Goal: Transaction & Acquisition: Download file/media

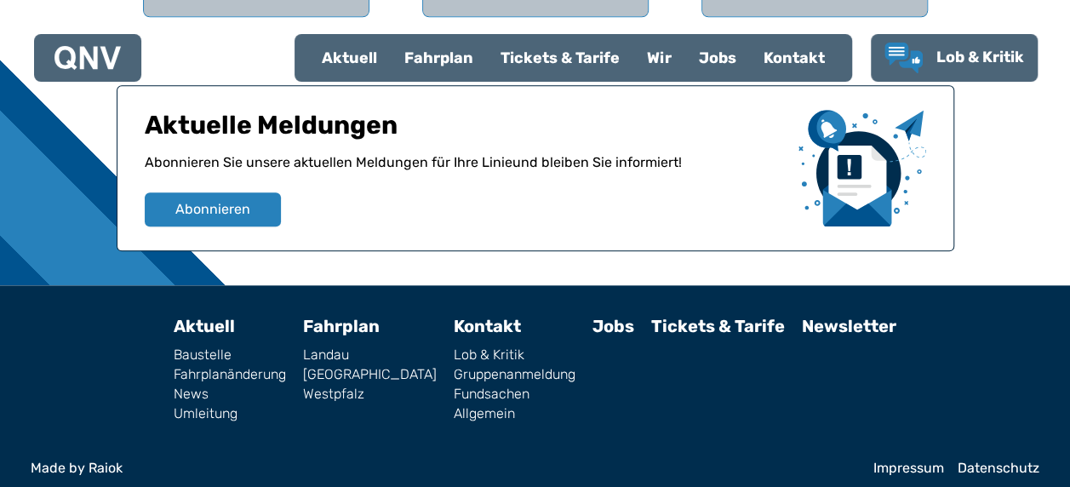
scroll to position [426, 0]
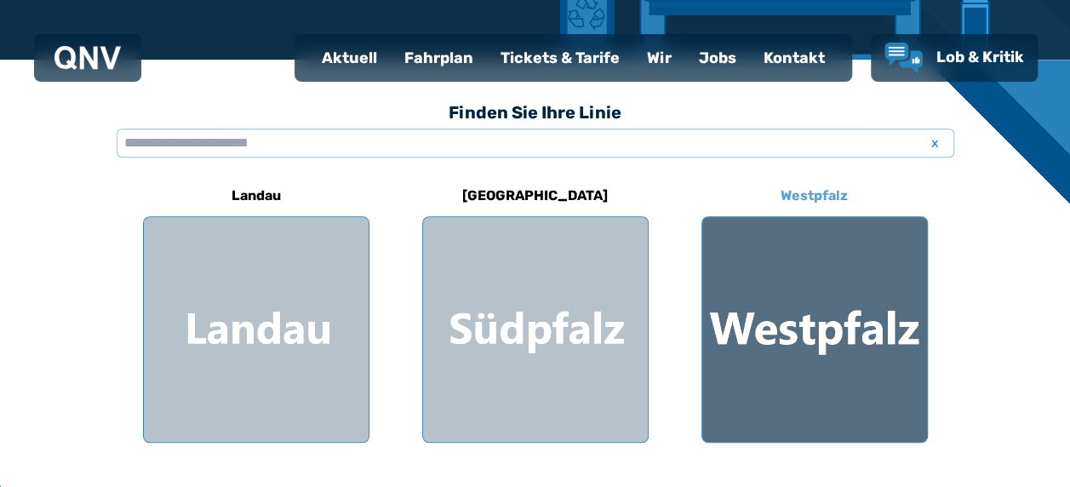
click at [847, 348] on div at bounding box center [814, 329] width 225 height 225
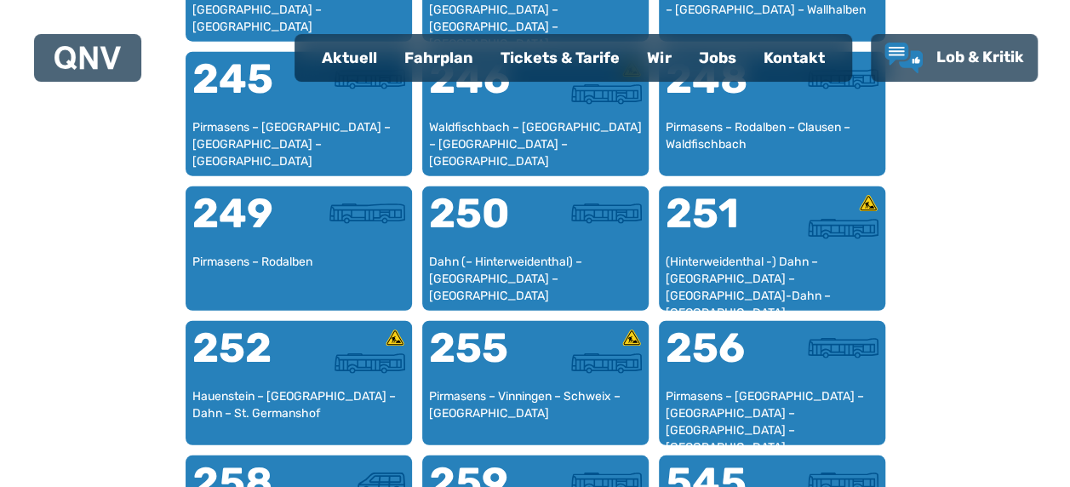
scroll to position [2023, 0]
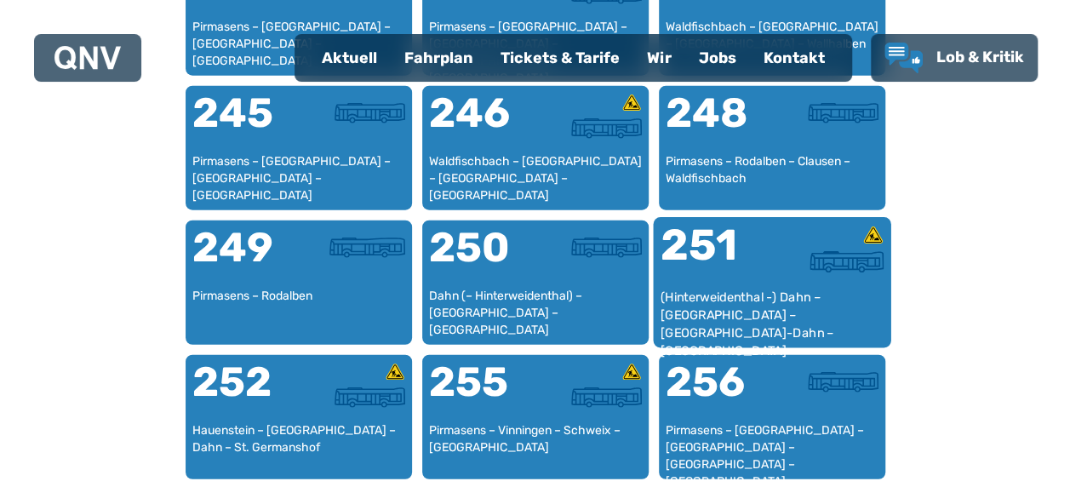
click at [834, 254] on img at bounding box center [847, 261] width 74 height 21
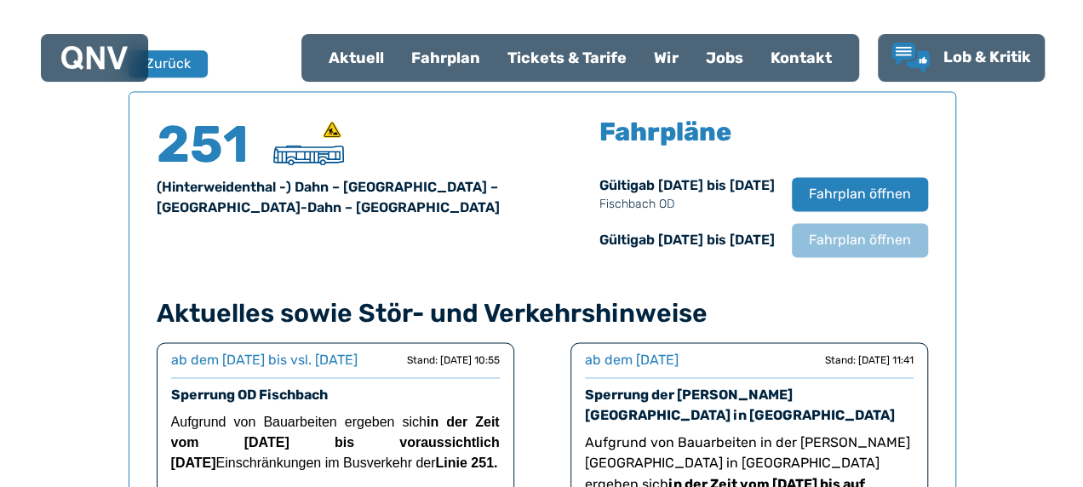
scroll to position [1122, 0]
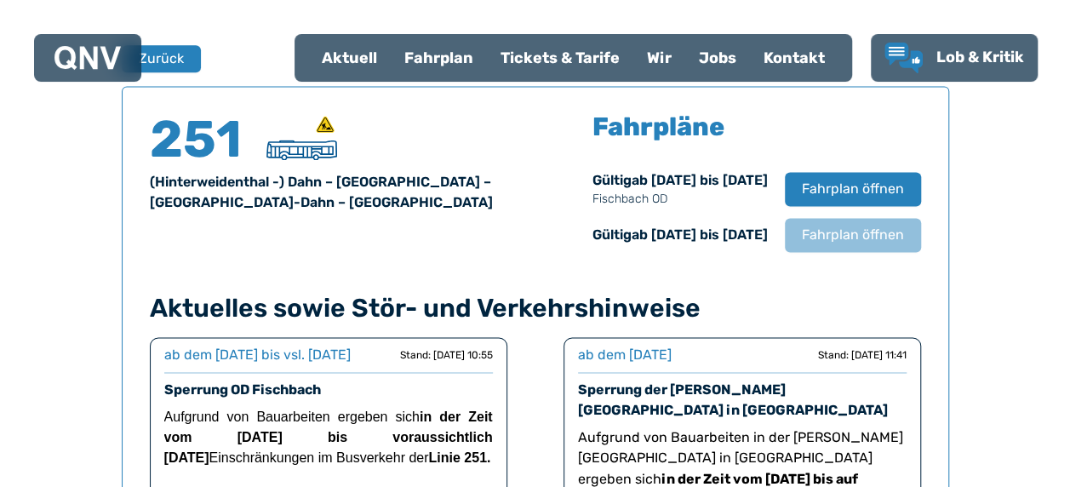
click at [834, 254] on div "251 (Hinterweidenthal -) Dahn – [GEOGRAPHIC_DATA] – [GEOGRAPHIC_DATA]-Dahn – Lu…" at bounding box center [536, 368] width 828 height 565
click at [872, 192] on span "Fahrplan öffnen" at bounding box center [852, 189] width 104 height 20
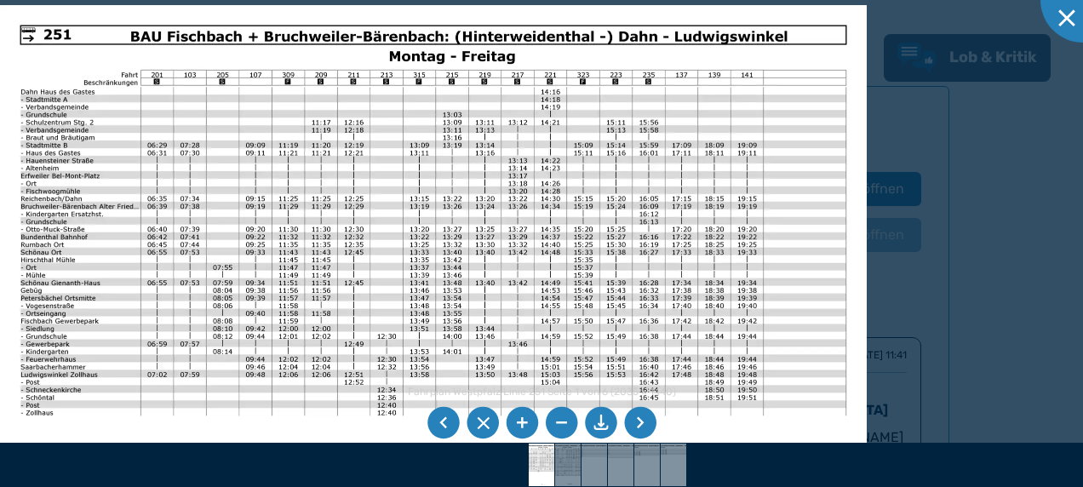
click at [942, 276] on div at bounding box center [541, 243] width 1083 height 487
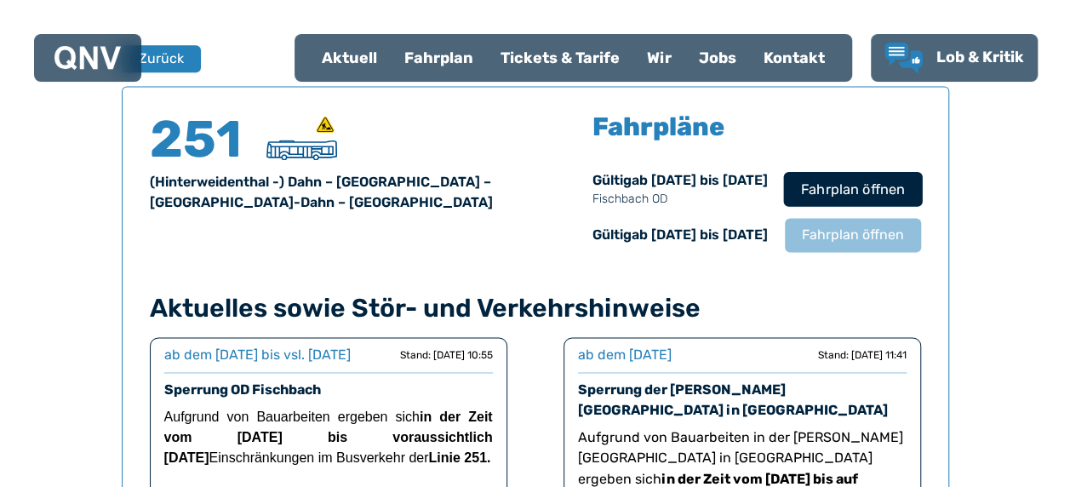
click at [851, 181] on span "Fahrplan öffnen" at bounding box center [852, 189] width 104 height 20
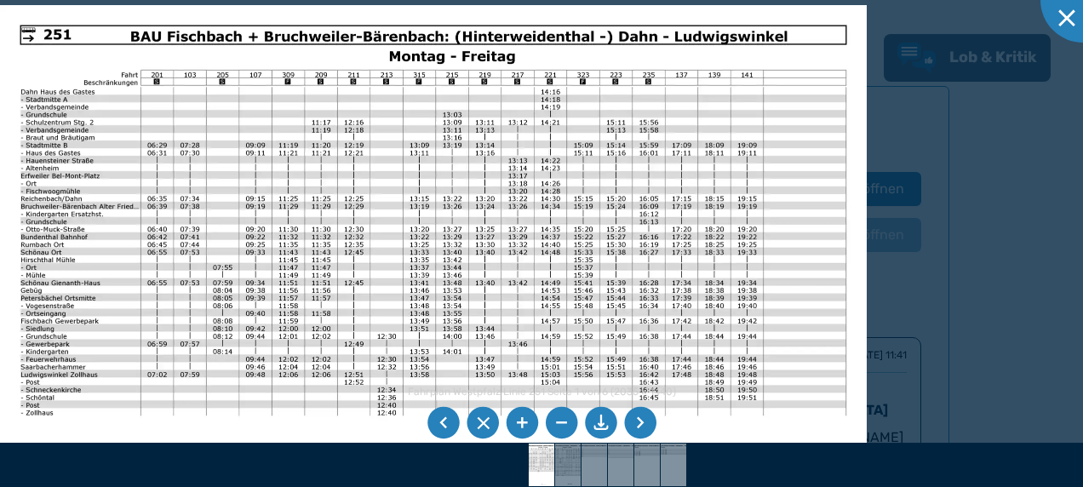
click at [598, 422] on li at bounding box center [601, 423] width 32 height 32
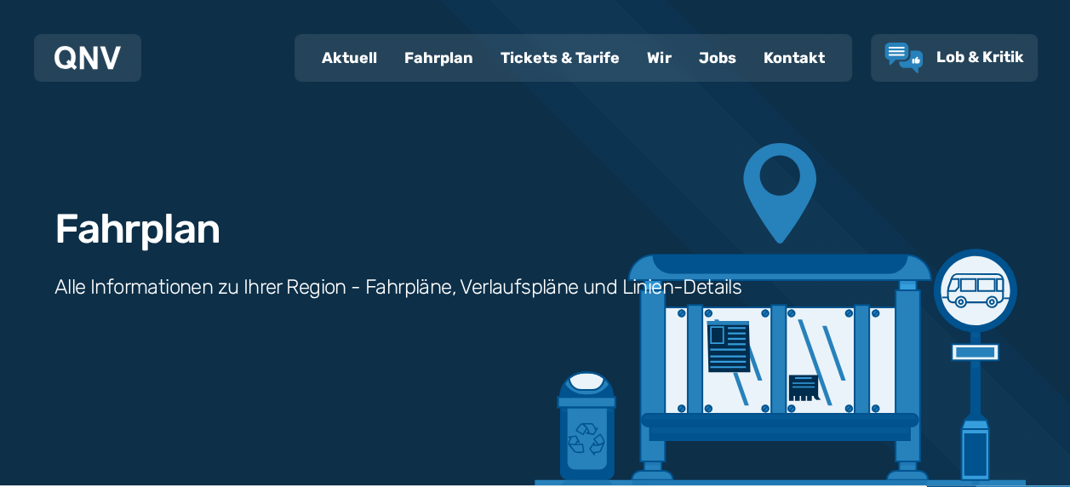
scroll to position [426, 0]
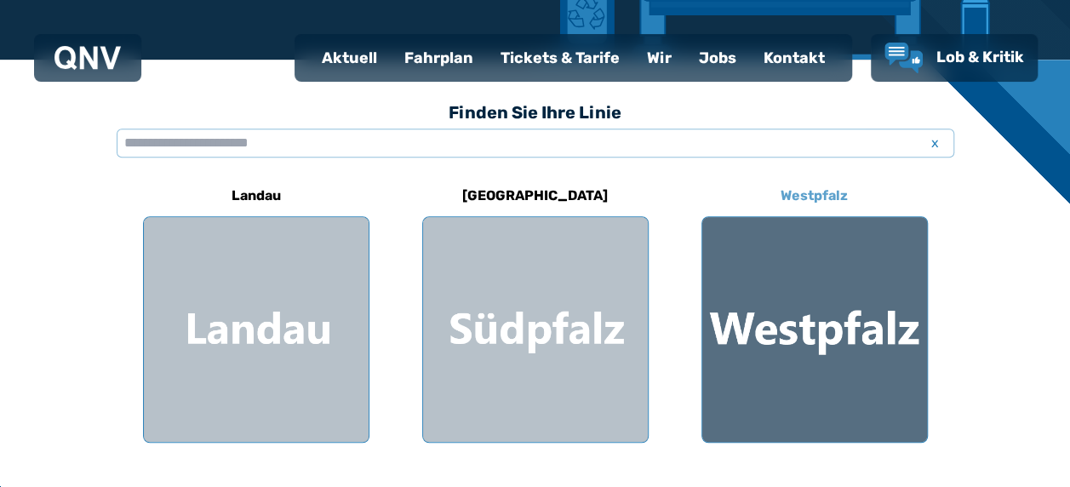
click at [872, 352] on div at bounding box center [814, 329] width 225 height 225
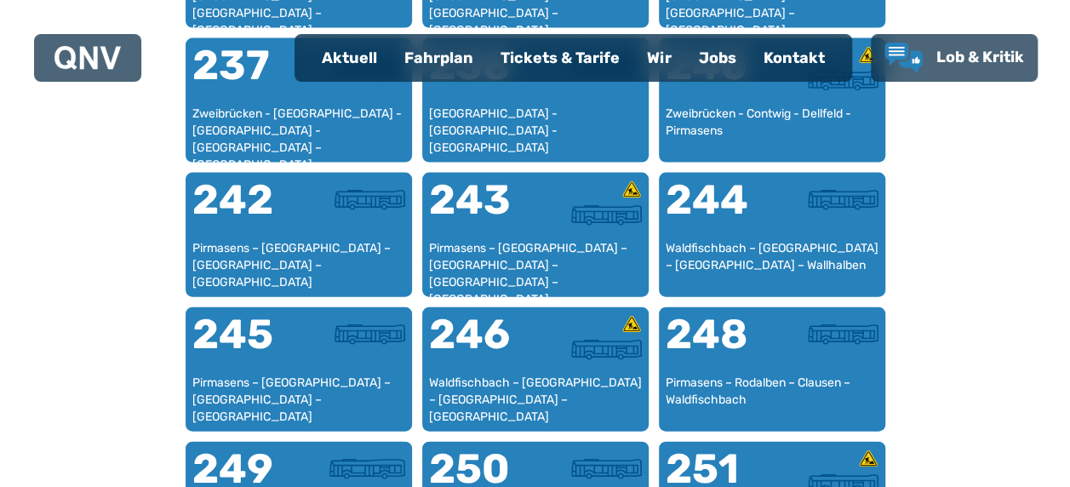
scroll to position [2228, 0]
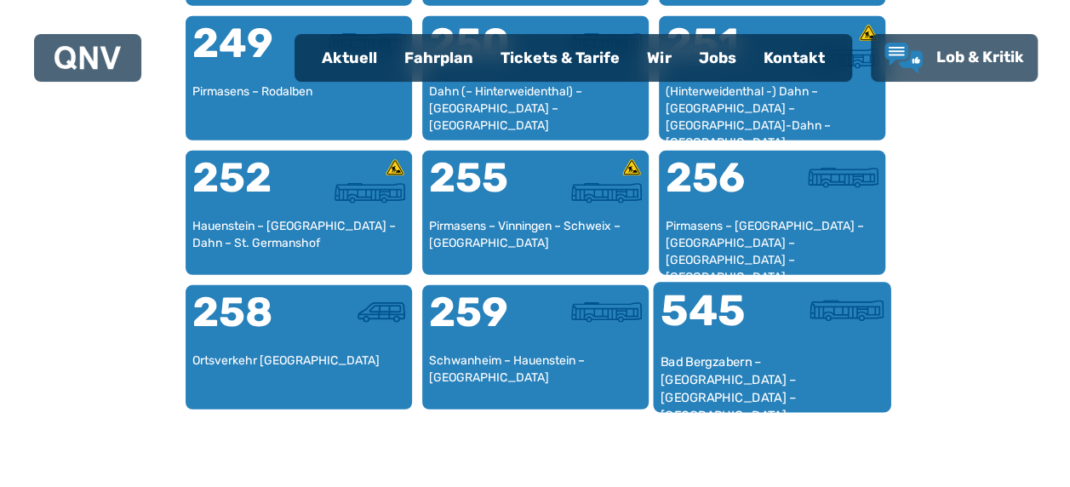
click at [783, 317] on div at bounding box center [828, 310] width 112 height 21
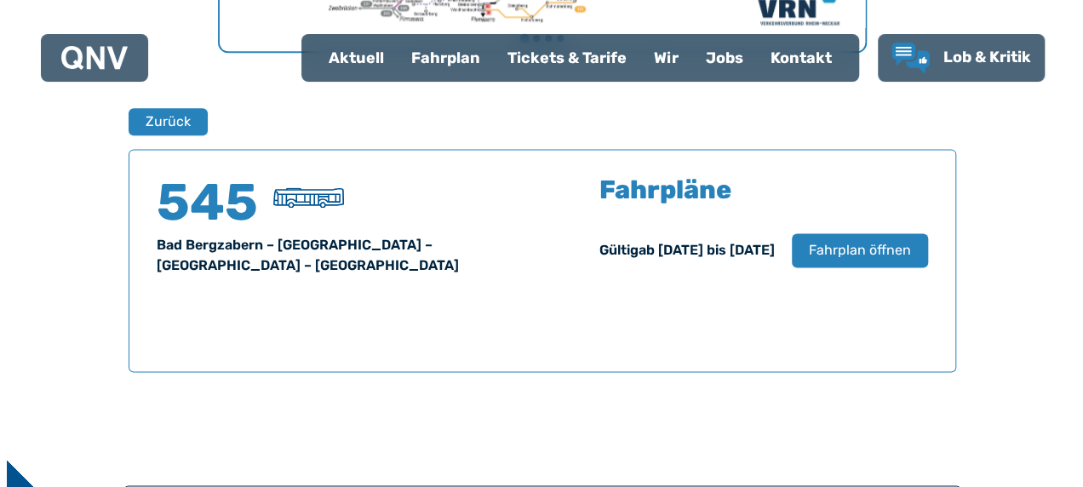
scroll to position [1122, 0]
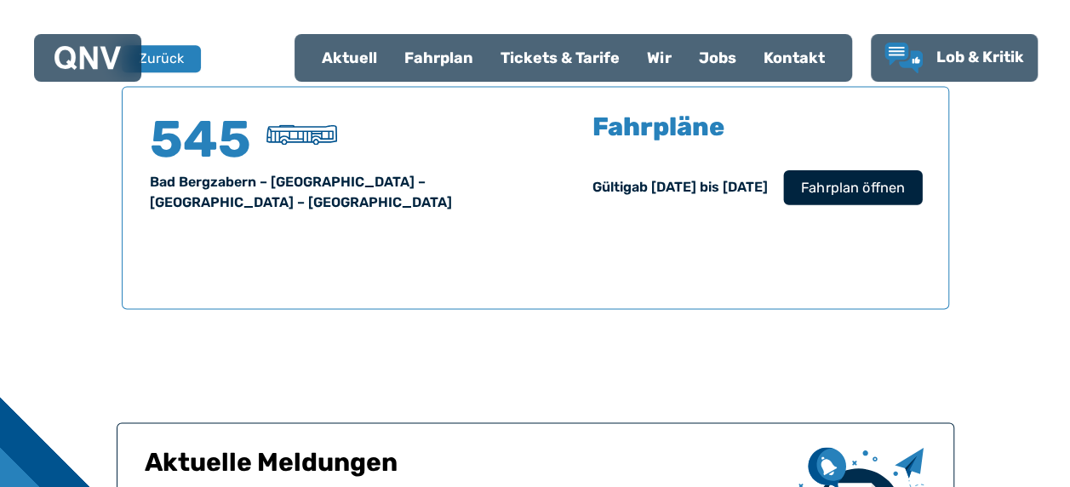
click at [817, 191] on span "Fahrplan öffnen" at bounding box center [852, 187] width 104 height 20
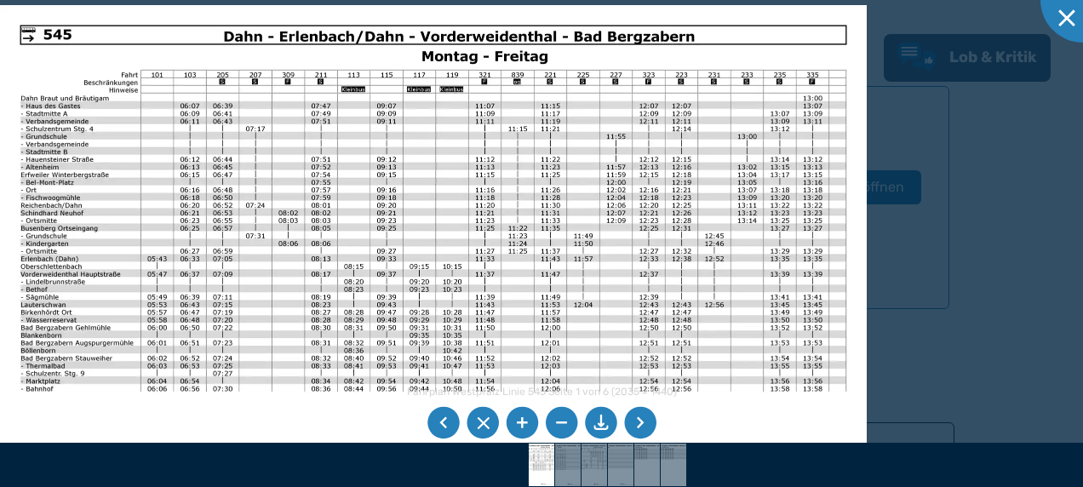
click at [603, 426] on li at bounding box center [601, 423] width 32 height 32
